Goal: Find specific page/section

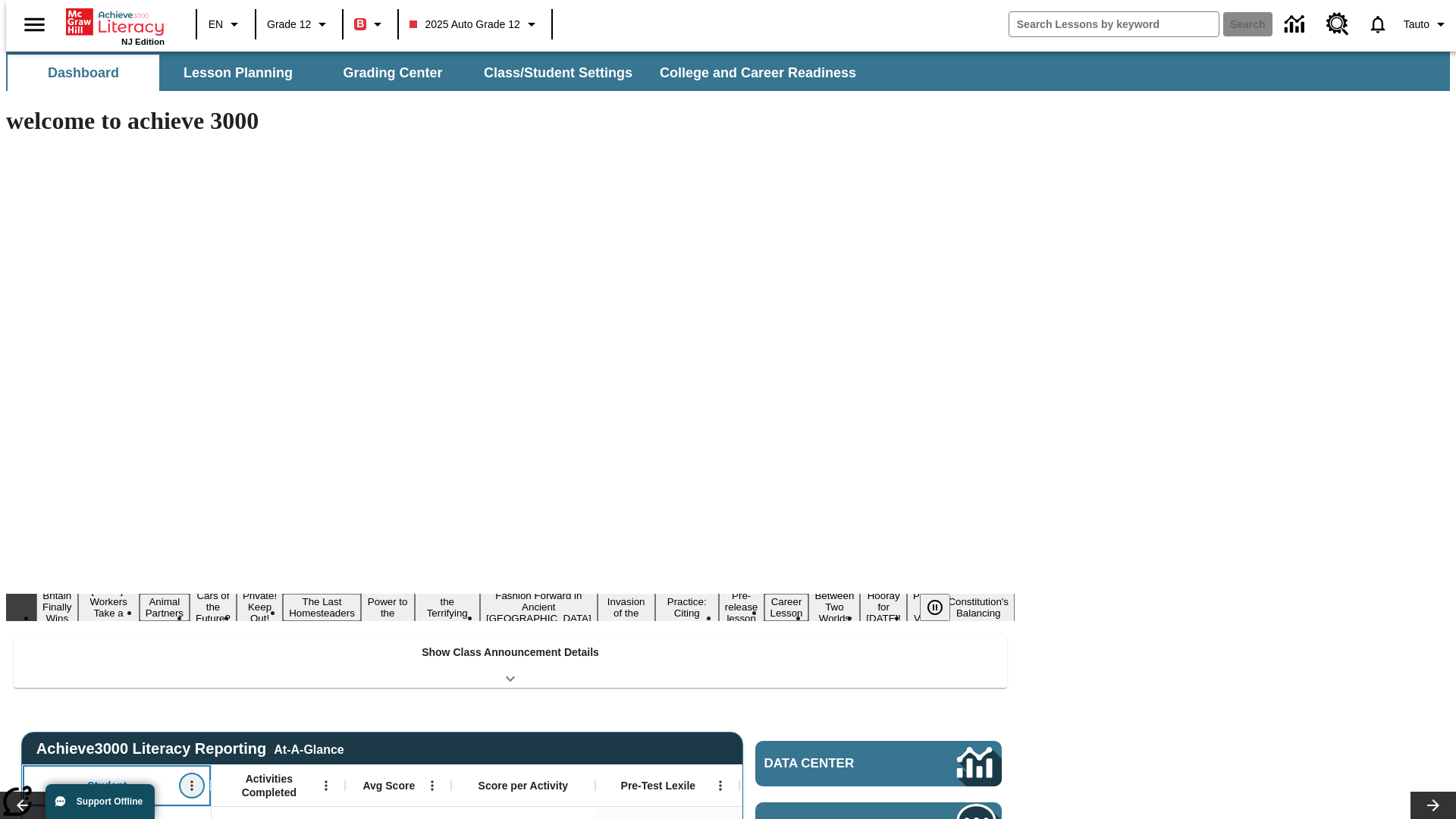
click at [190, 781] on icon "Open Menu" at bounding box center [191, 786] width 2 height 10
click at [29, 535] on icon at bounding box center [29, 535] width 10 height 10
click at [190, 781] on icon "Student, Open Menu," at bounding box center [191, 786] width 2 height 10
click at [29, 535] on icon at bounding box center [29, 535] width 10 height 10
click at [324, 781] on icon "Open Menu" at bounding box center [325, 786] width 2 height 10
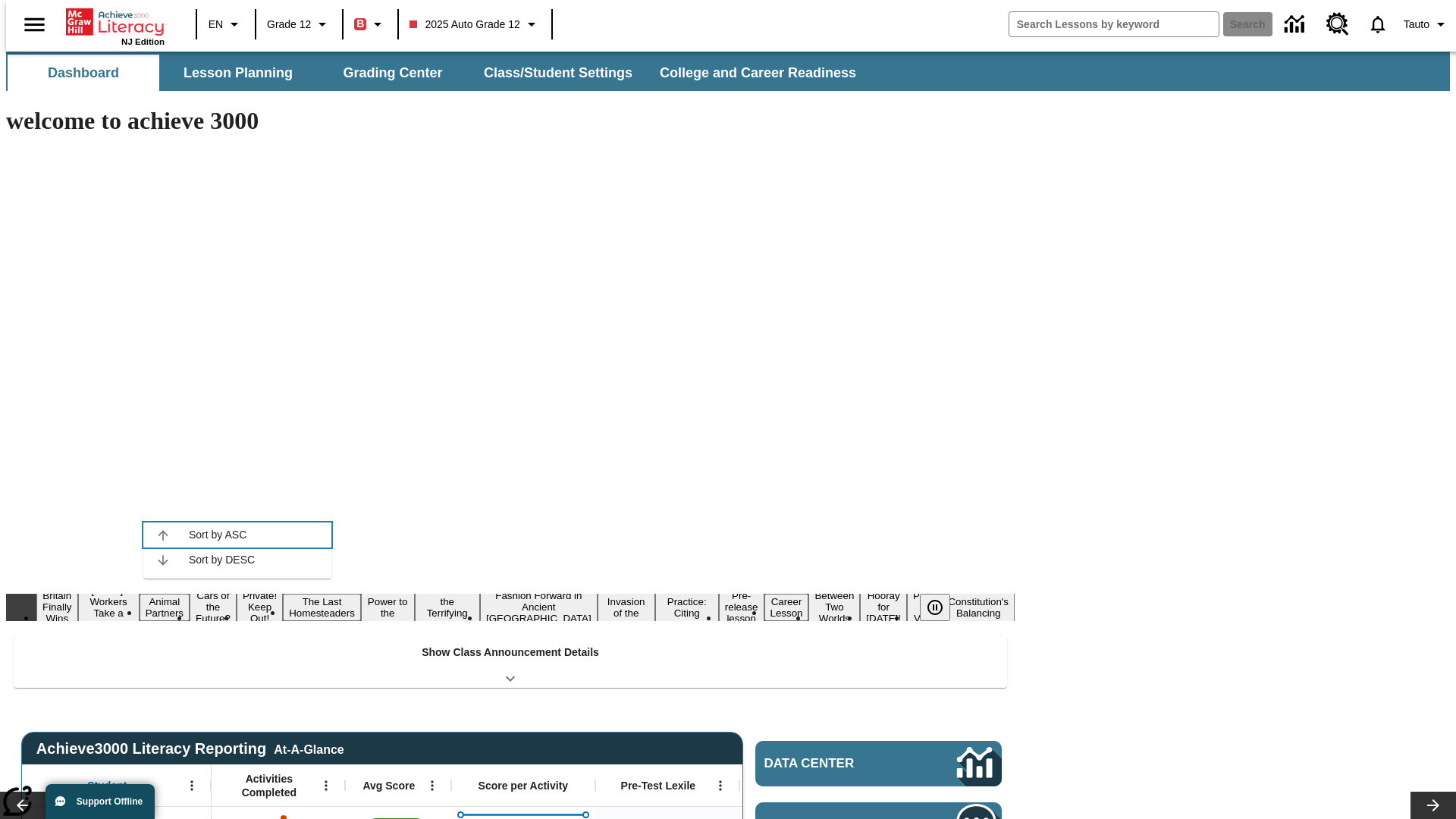
click at [163, 535] on icon at bounding box center [163, 535] width 10 height 10
click at [324, 781] on icon "Activities Completed, Open Menu," at bounding box center [325, 786] width 2 height 10
click at [163, 535] on icon at bounding box center [163, 535] width 10 height 10
